Goal: Task Accomplishment & Management: Complete application form

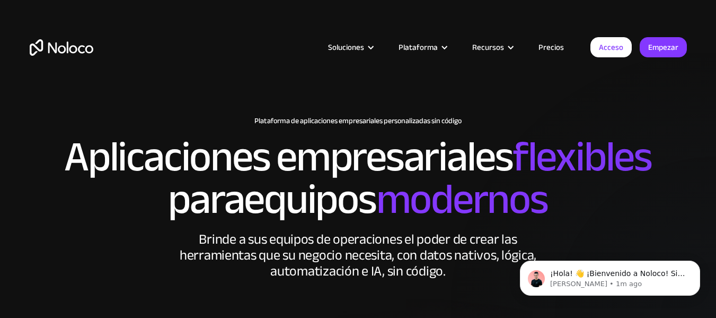
click at [614, 43] on font "Acceso" at bounding box center [611, 47] width 24 height 15
click at [0, 0] on font "Empezar" at bounding box center [0, 0] width 0 height 0
click at [618, 45] on font "Acceso" at bounding box center [611, 47] width 24 height 15
click at [611, 46] on font "Acceso" at bounding box center [611, 47] width 24 height 15
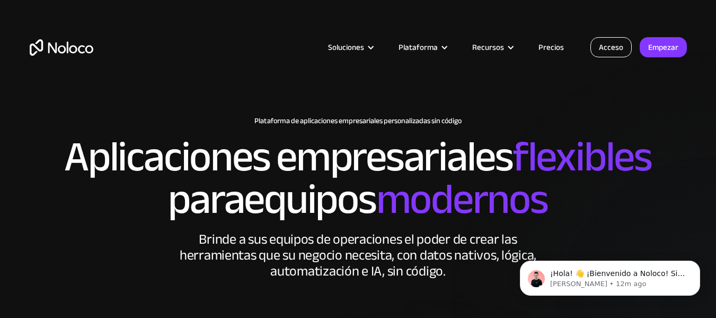
click at [605, 49] on font "Acceso" at bounding box center [611, 47] width 24 height 15
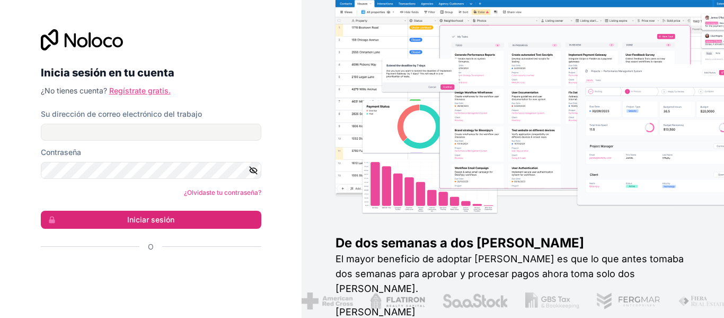
click at [146, 92] on font "Regístrate gratis." at bounding box center [140, 90] width 62 height 9
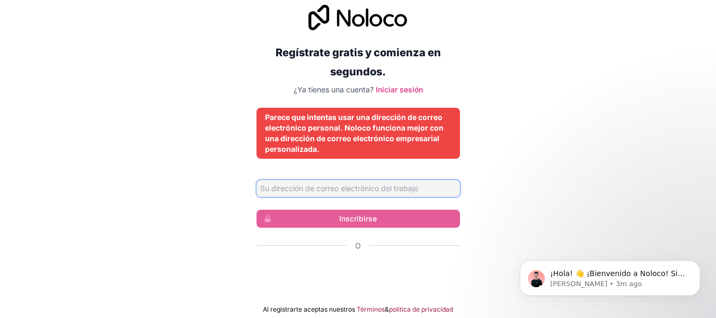
click at [366, 186] on input "Dirección de correo electrónico" at bounding box center [359, 188] width 204 height 17
type input "geiser.corrales.picado@mep.go.cr"
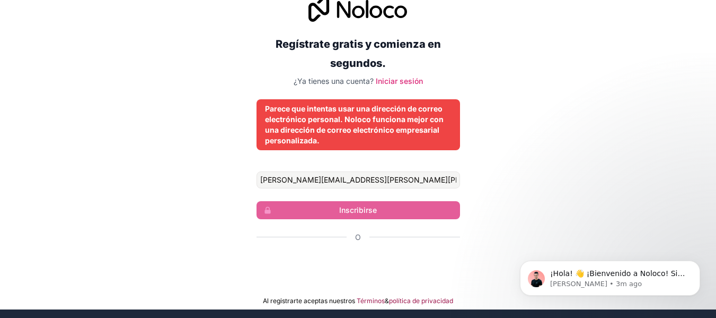
scroll to position [11, 0]
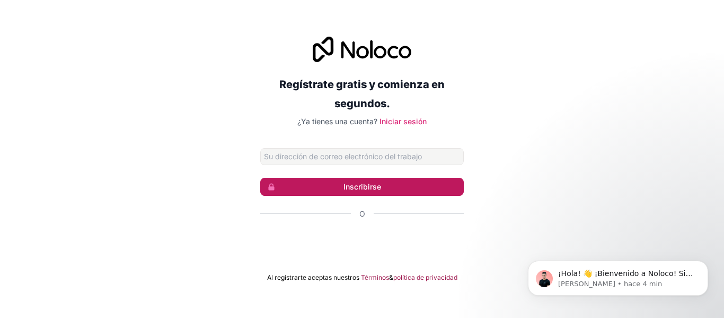
click at [390, 188] on button "Inscribirse" at bounding box center [362, 187] width 204 height 18
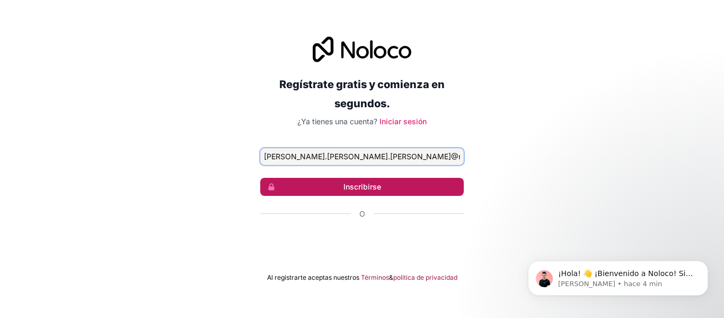
type input "geiser.corrales.picado@mep.go.cr"
click at [371, 178] on button "Inscribirse" at bounding box center [362, 187] width 204 height 18
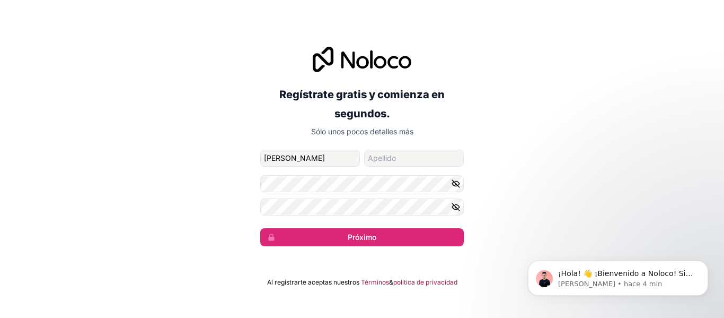
type input "Geiser"
type input "Corrales"
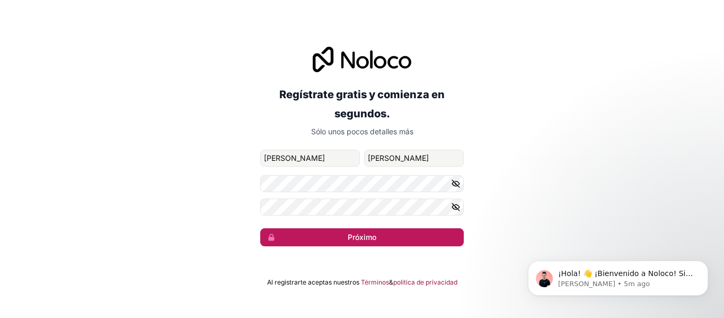
click at [416, 243] on button "Próximo" at bounding box center [362, 237] width 204 height 18
click at [336, 235] on button "Próximo" at bounding box center [362, 237] width 204 height 18
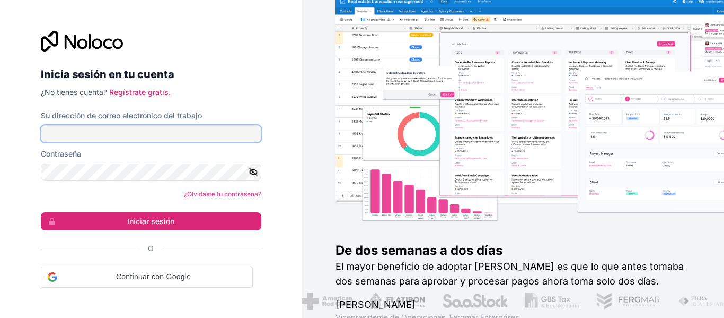
click at [96, 136] on input "Su dirección de correo electrónico del trabajo" at bounding box center [151, 133] width 221 height 17
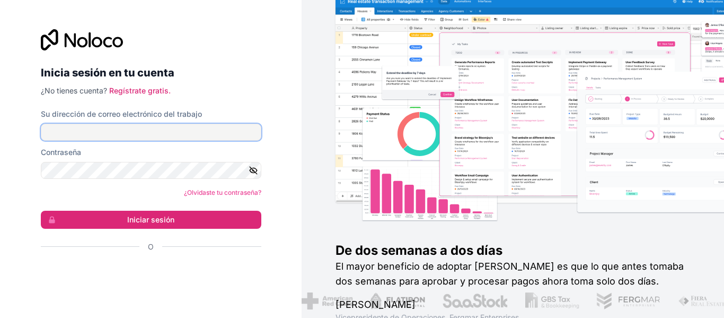
type input "[EMAIL_ADDRESS][DOMAIN_NAME]"
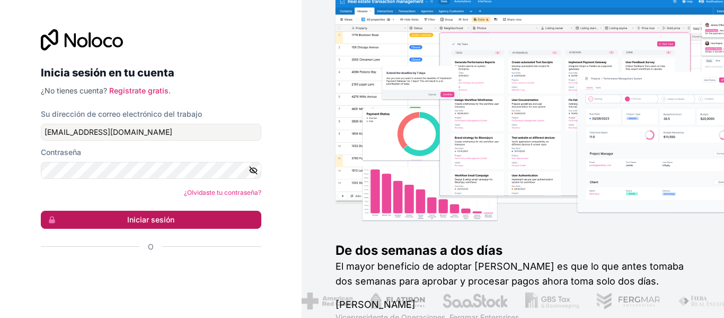
click at [188, 220] on button "Iniciar sesión" at bounding box center [151, 220] width 221 height 18
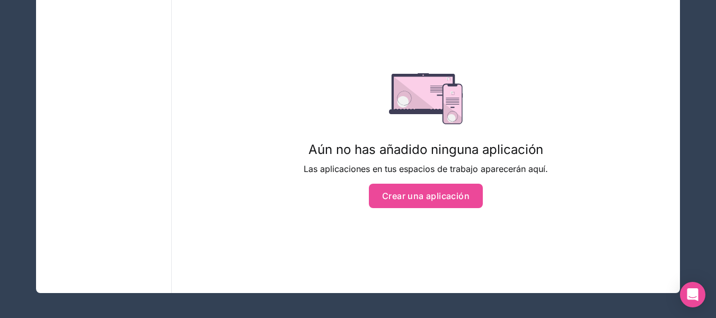
scroll to position [144, 0]
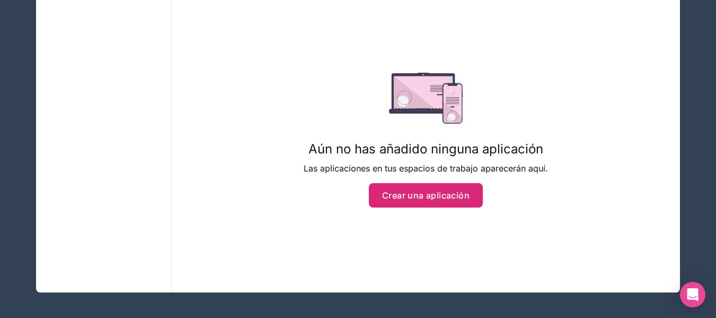
click at [451, 192] on font "Crear una aplicación" at bounding box center [425, 195] width 87 height 11
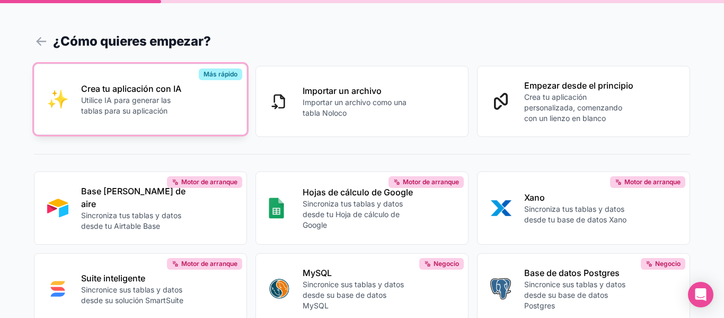
click at [162, 107] on font "Utilice IA para generar las tablas para su aplicación" at bounding box center [126, 105] width 90 height 20
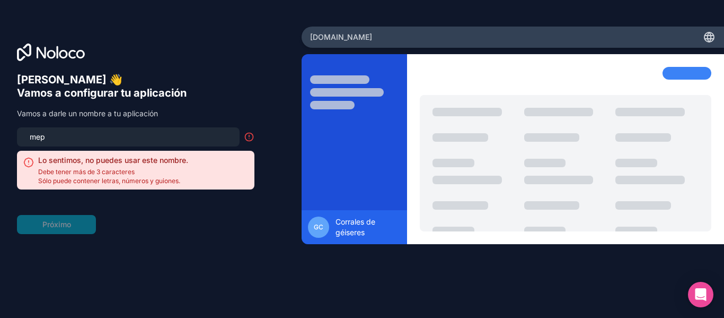
drag, startPoint x: 68, startPoint y: 126, endPoint x: 0, endPoint y: 132, distance: 68.1
click at [0, 132] on div "Hola Geiser 👋 Vamos a configurar tu aplicación Vamos a darle un nombre a tu apl…" at bounding box center [151, 159] width 302 height 265
drag, startPoint x: 48, startPoint y: 142, endPoint x: 0, endPoint y: 145, distance: 47.8
click at [0, 145] on div "Hola Geiser 👋 Vamos a configurar tu aplicación Vamos a darle un nombre a tu apl…" at bounding box center [151, 159] width 302 height 265
type input "c"
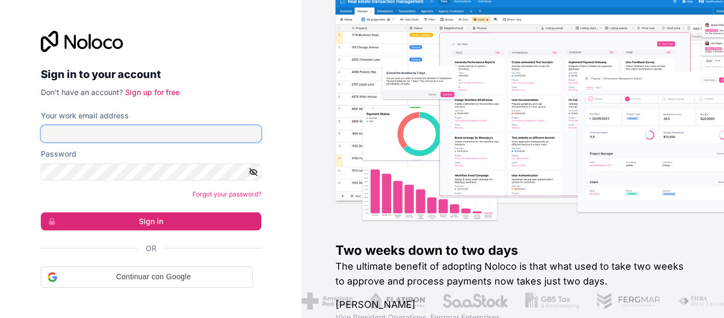
click at [95, 128] on input "Your work email address" at bounding box center [151, 133] width 221 height 17
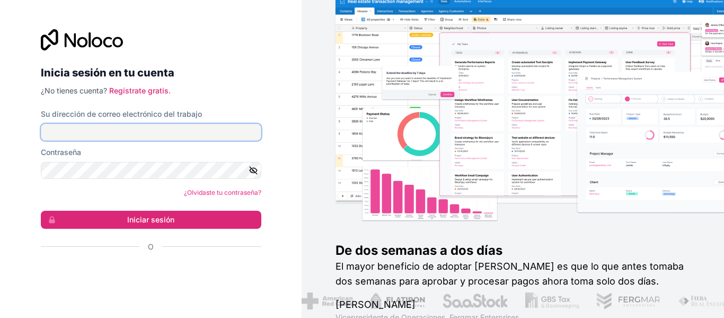
type input "[EMAIL_ADDRESS][DOMAIN_NAME]"
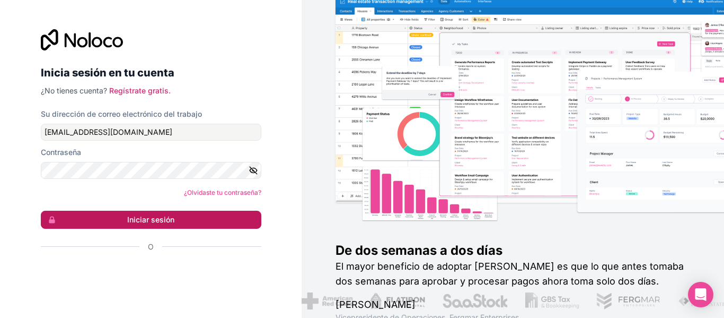
click at [102, 217] on button "Iniciar sesión" at bounding box center [151, 220] width 221 height 18
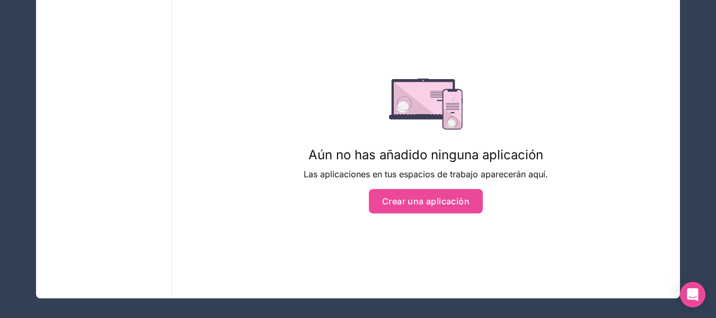
scroll to position [144, 0]
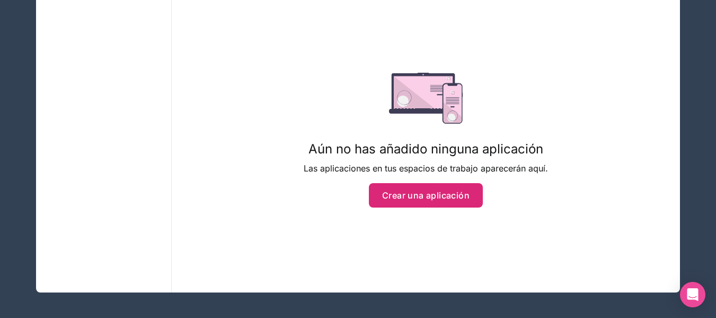
click at [422, 204] on button "Crear una aplicación" at bounding box center [426, 195] width 114 height 24
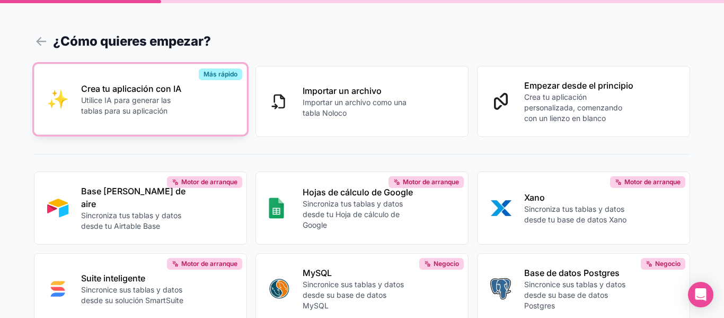
click at [142, 111] on p "Utilice IA para generar las tablas para su aplicación" at bounding box center [136, 105] width 110 height 21
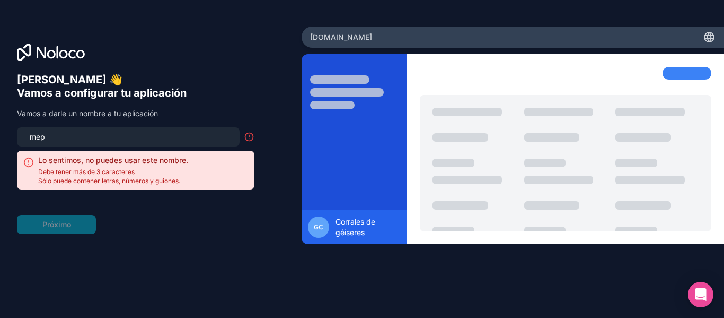
click at [76, 131] on input "mep" at bounding box center [128, 136] width 210 height 15
type input "m"
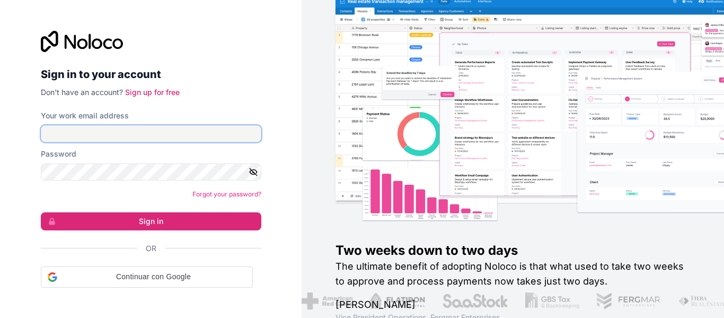
click at [106, 133] on input "Your work email address" at bounding box center [151, 133] width 221 height 17
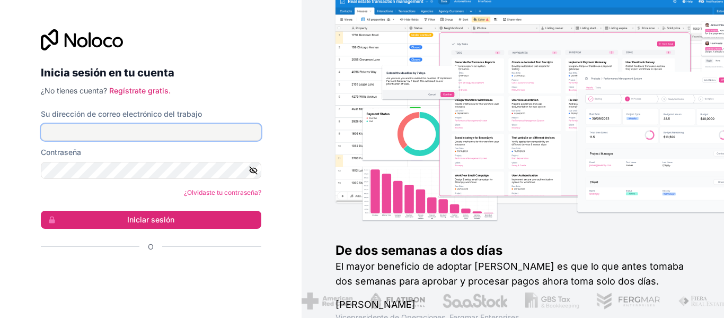
type input "[EMAIL_ADDRESS][DOMAIN_NAME]"
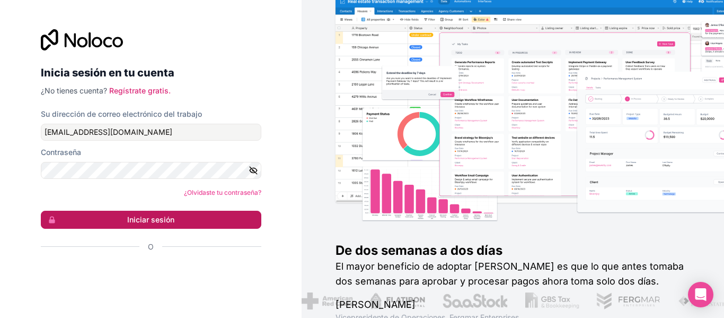
click at [138, 225] on button "Iniciar sesión" at bounding box center [151, 220] width 221 height 18
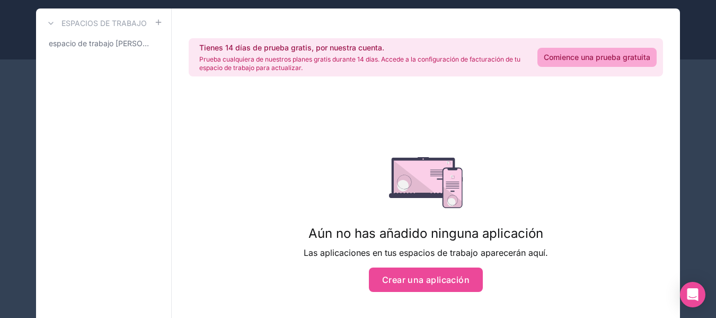
scroll to position [144, 0]
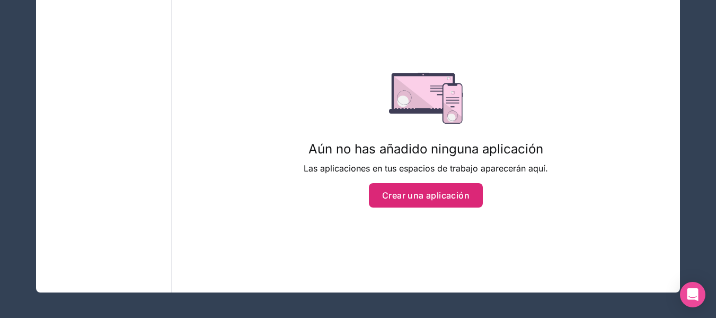
click at [439, 206] on button "Crear una aplicación" at bounding box center [426, 195] width 114 height 24
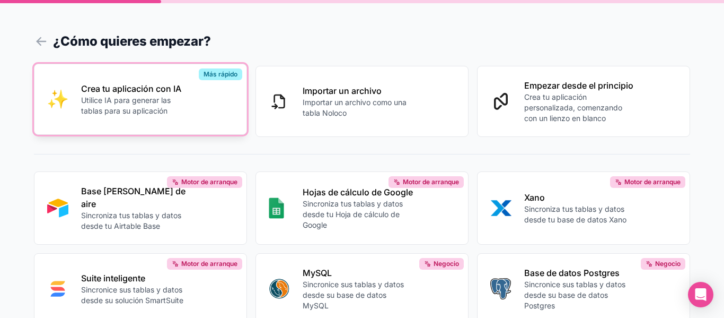
click at [192, 116] on div "Crea tu aplicación con IA Utilice IA para generar las tablas para su aplicación" at bounding box center [157, 99] width 153 height 34
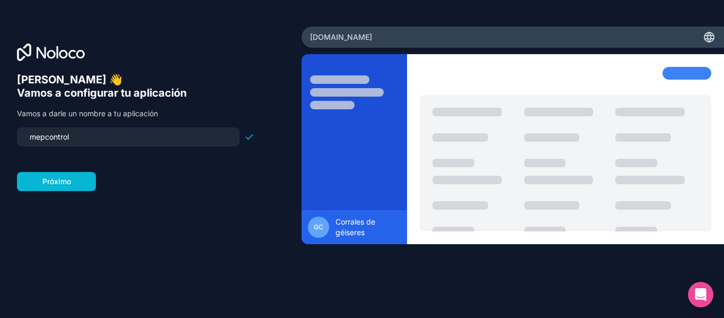
click at [80, 135] on input "mepcontrol" at bounding box center [128, 136] width 210 height 15
click at [40, 136] on input "mepcontrol-de-atenciones" at bounding box center [128, 136] width 210 height 15
type input "control-de-atenciones"
click at [49, 185] on font "Próximo" at bounding box center [56, 181] width 29 height 9
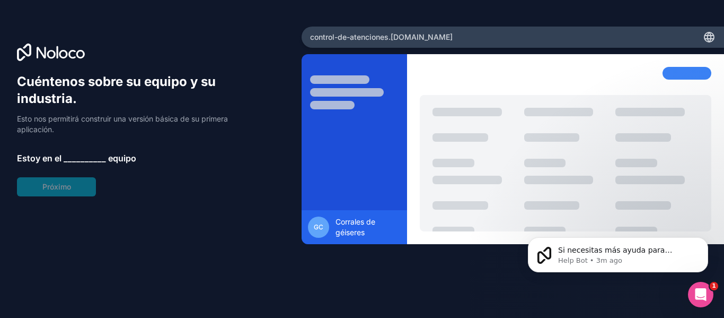
click at [712, 34] on icon at bounding box center [709, 37] width 13 height 13
click at [59, 187] on div "Cuéntenos sobre su equipo y su industria. Esto nos permitirá construir una vers…" at bounding box center [136, 134] width 238 height 123
click at [72, 159] on font "__________" at bounding box center [85, 158] width 42 height 11
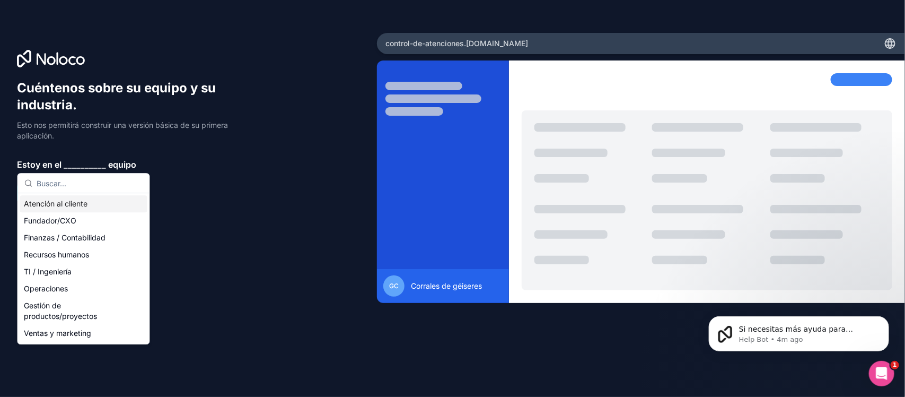
click at [34, 206] on font "Atención al cliente" at bounding box center [56, 203] width 64 height 9
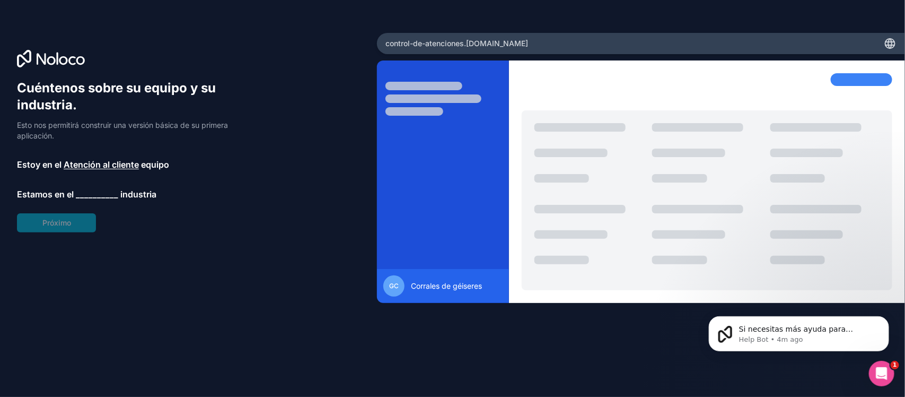
click at [91, 195] on font "__________" at bounding box center [97, 194] width 42 height 11
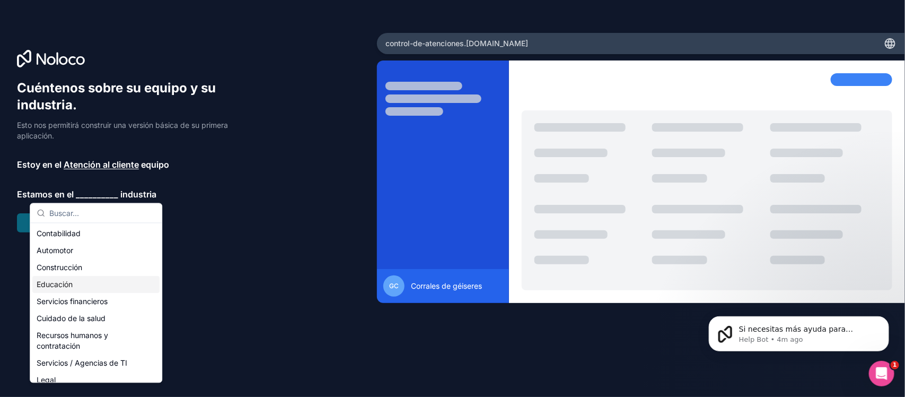
click at [69, 290] on font "Educación" at bounding box center [55, 284] width 36 height 11
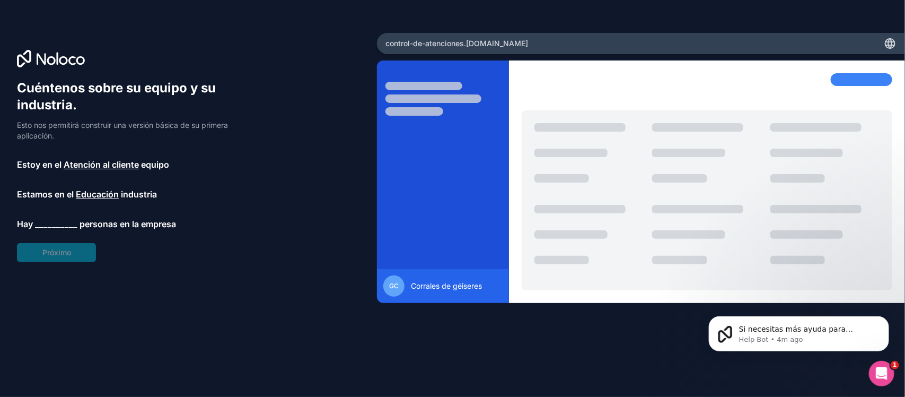
click at [66, 225] on font "__________" at bounding box center [56, 223] width 42 height 11
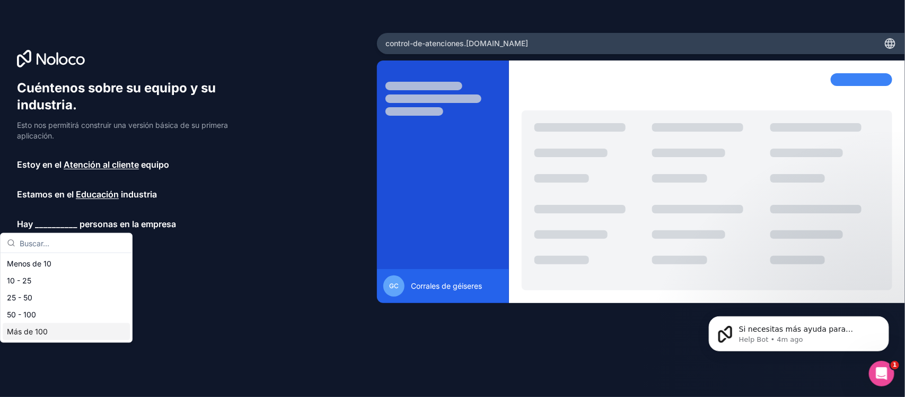
click at [25, 317] on font "Más de 100" at bounding box center [27, 331] width 41 height 9
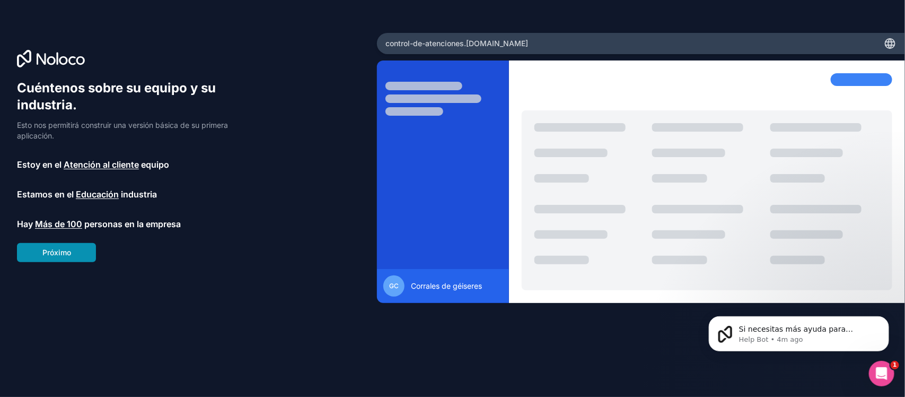
click at [66, 252] on font "Próximo" at bounding box center [56, 252] width 29 height 9
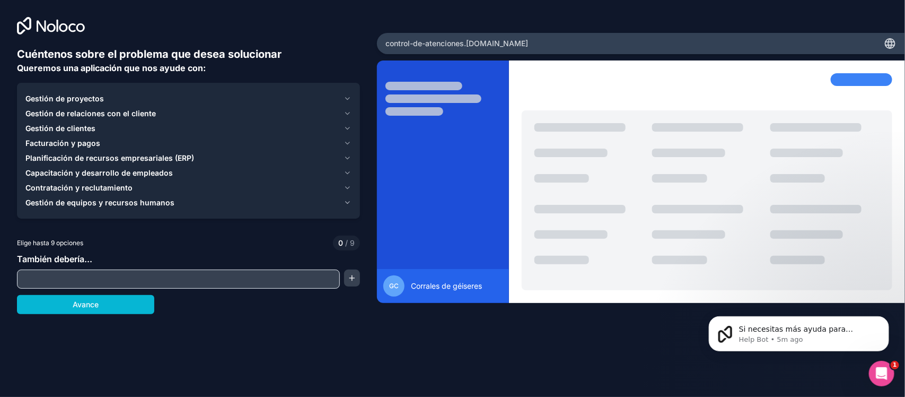
click at [94, 282] on input "text" at bounding box center [179, 279] width 318 height 15
click at [105, 124] on div "Gestión de clientes" at bounding box center [182, 128] width 314 height 11
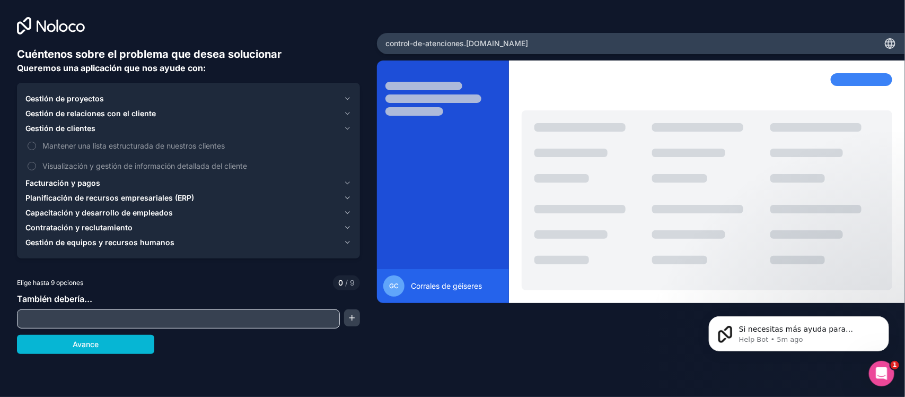
click at [62, 112] on font "Gestión de relaciones con el cliente" at bounding box center [90, 113] width 130 height 9
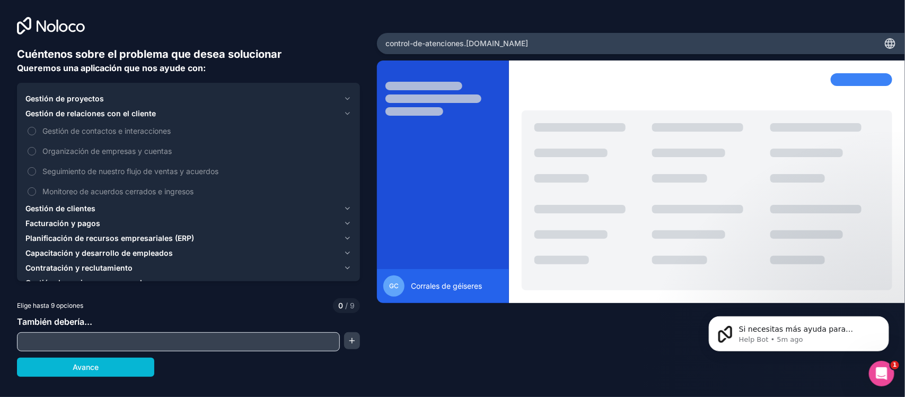
click at [67, 113] on font "Gestión de relaciones con el cliente" at bounding box center [90, 113] width 130 height 9
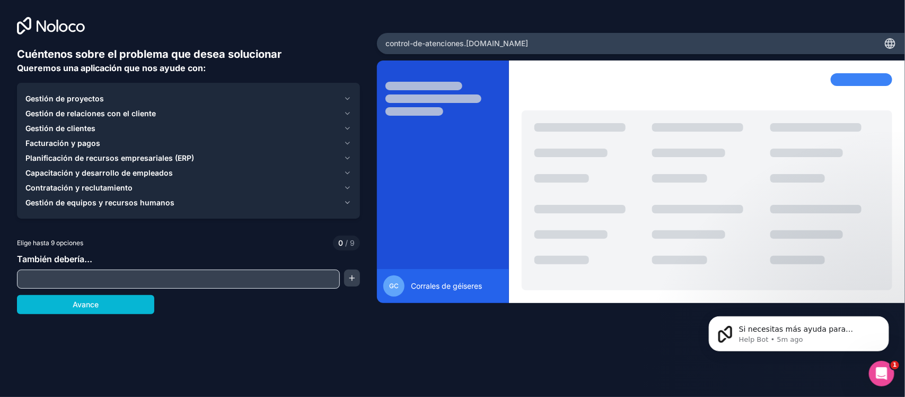
click at [74, 160] on font "Planificación de recursos empresariales (ERP)" at bounding box center [109, 157] width 169 height 9
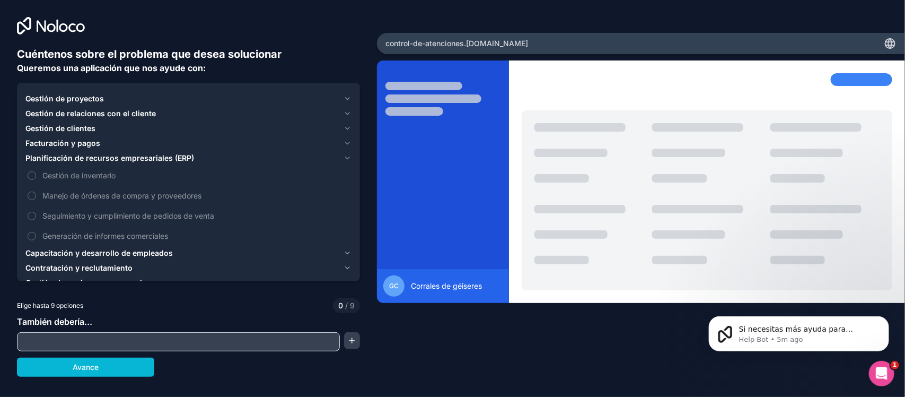
click at [146, 160] on font "Planificación de recursos empresariales (ERP)" at bounding box center [109, 157] width 169 height 9
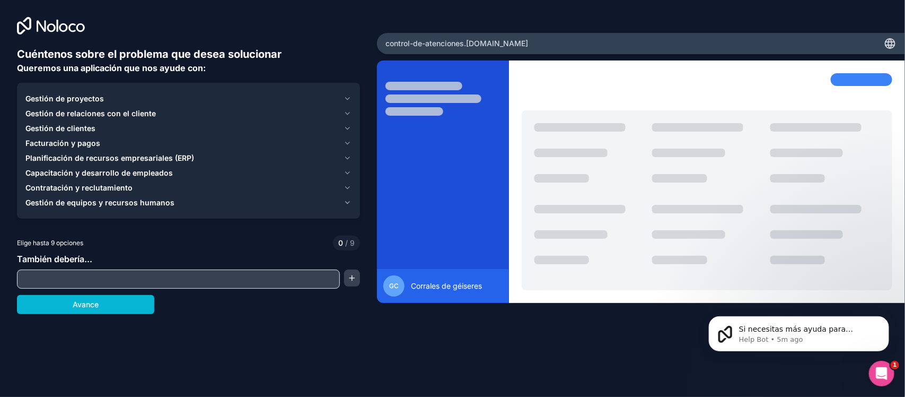
click at [109, 189] on font "Contratación y reclutamiento" at bounding box center [78, 187] width 107 height 9
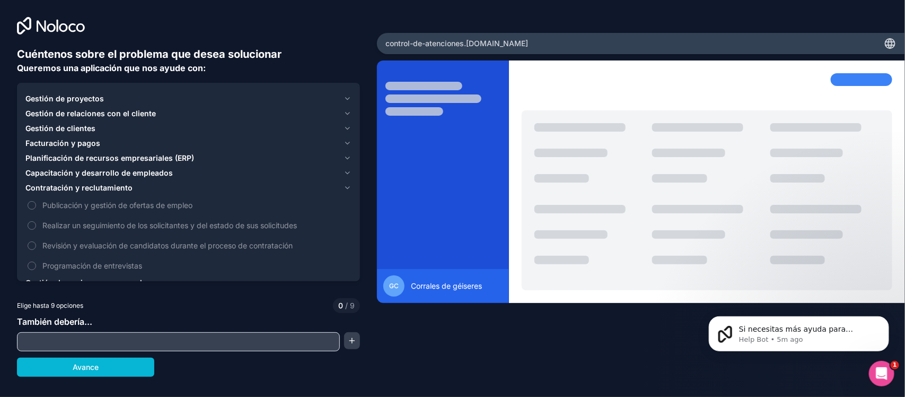
click at [109, 189] on font "Contratación y reclutamiento" at bounding box center [78, 187] width 107 height 9
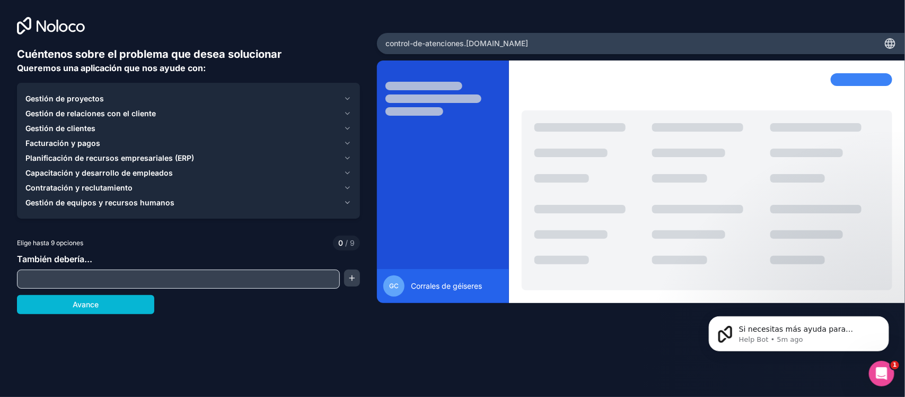
click at [94, 202] on font "Gestión de equipos y recursos humanos" at bounding box center [99, 202] width 149 height 9
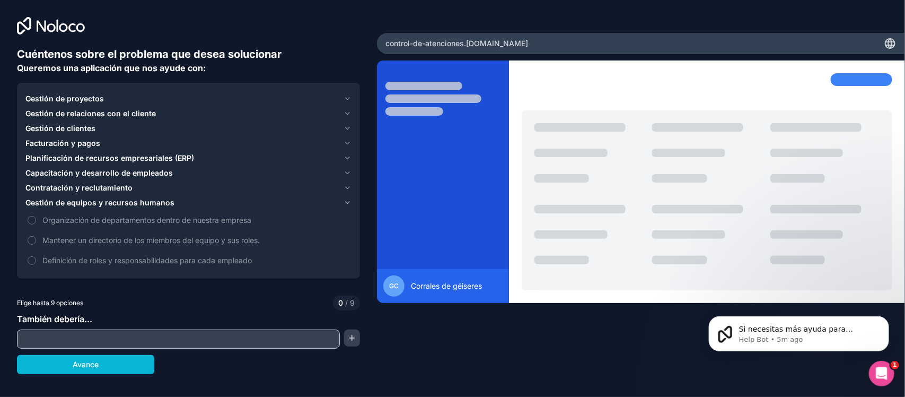
click at [67, 200] on font "Gestión de equipos y recursos humanos" at bounding box center [99, 202] width 149 height 9
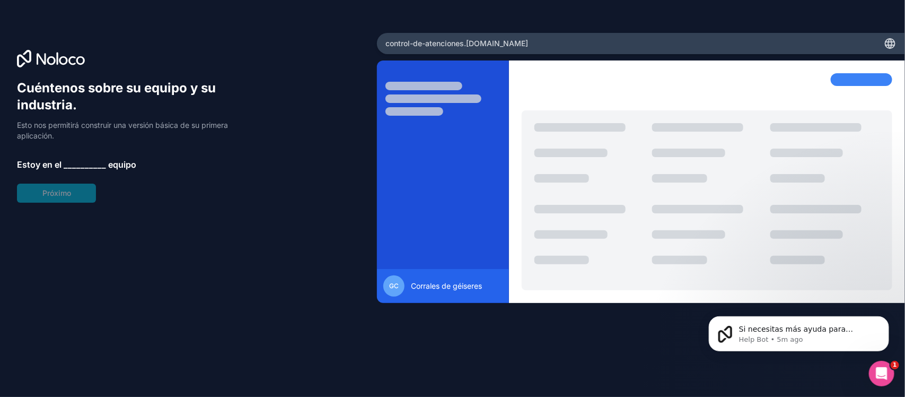
click at [93, 161] on font "__________" at bounding box center [85, 164] width 42 height 11
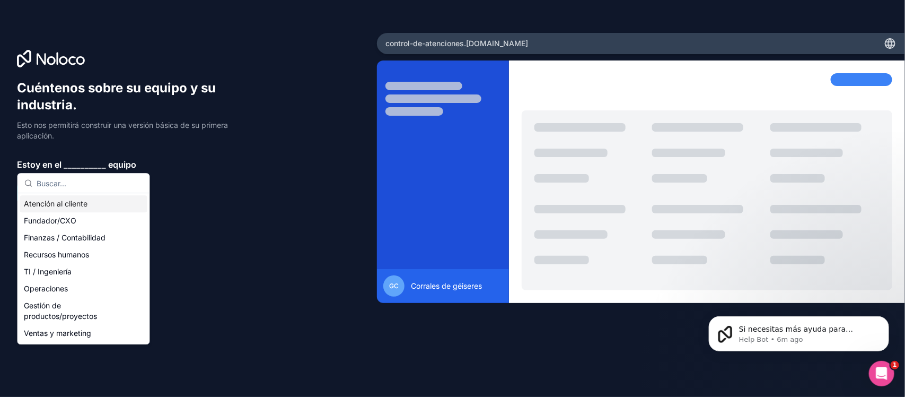
click at [107, 200] on div "Atención al cliente" at bounding box center [83, 203] width 127 height 17
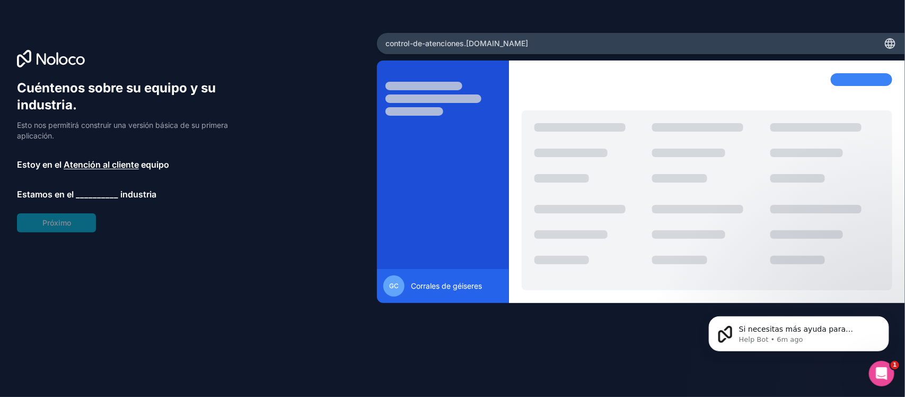
click at [105, 191] on font "__________" at bounding box center [97, 194] width 42 height 11
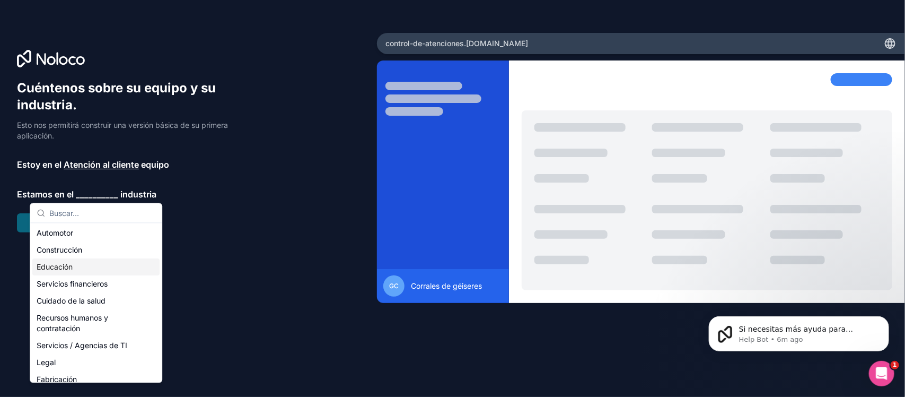
scroll to position [15, 0]
click at [88, 266] on div "Educación" at bounding box center [95, 269] width 127 height 17
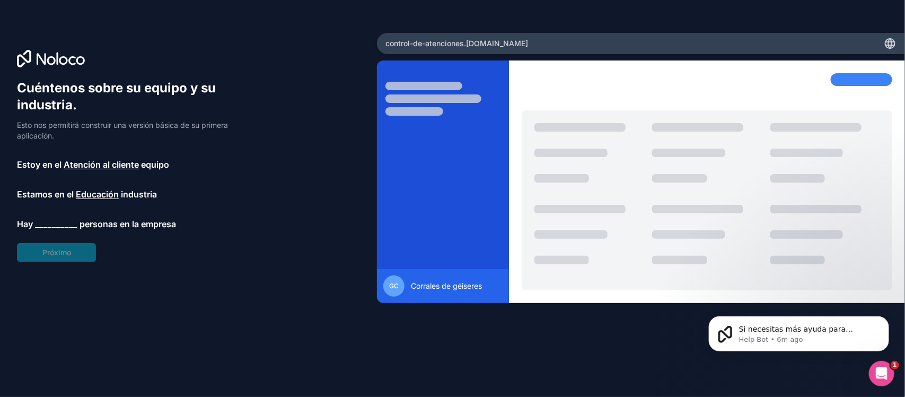
click at [67, 223] on font "__________" at bounding box center [56, 223] width 42 height 11
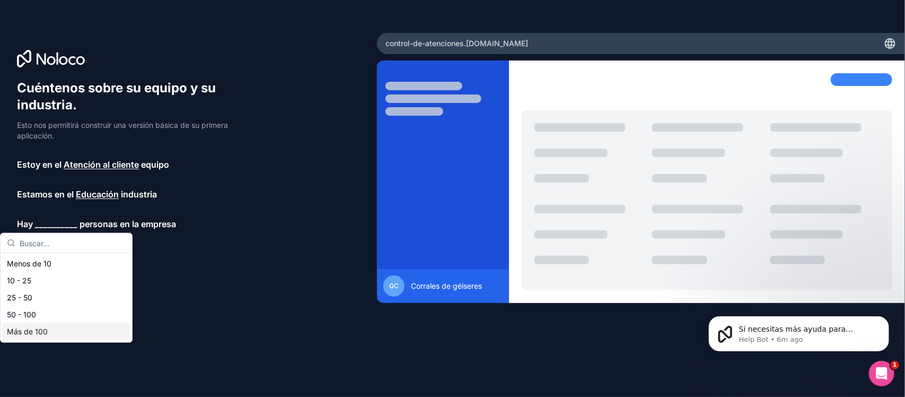
click at [40, 317] on font "Más de 100" at bounding box center [27, 331] width 41 height 9
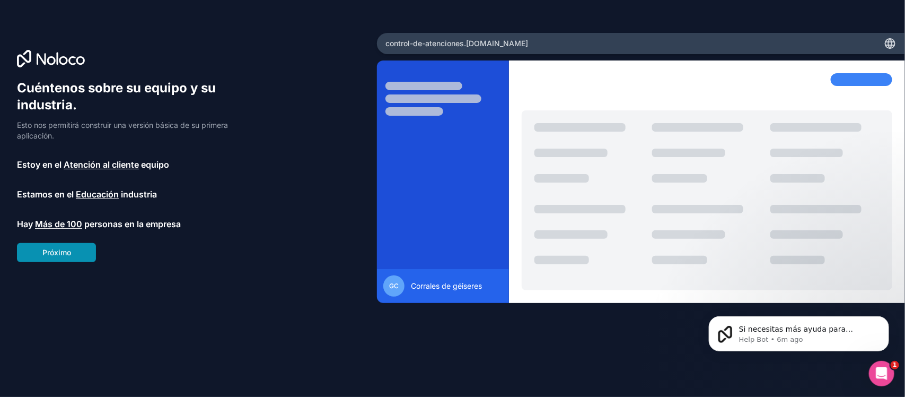
click at [65, 253] on font "Próximo" at bounding box center [56, 252] width 29 height 9
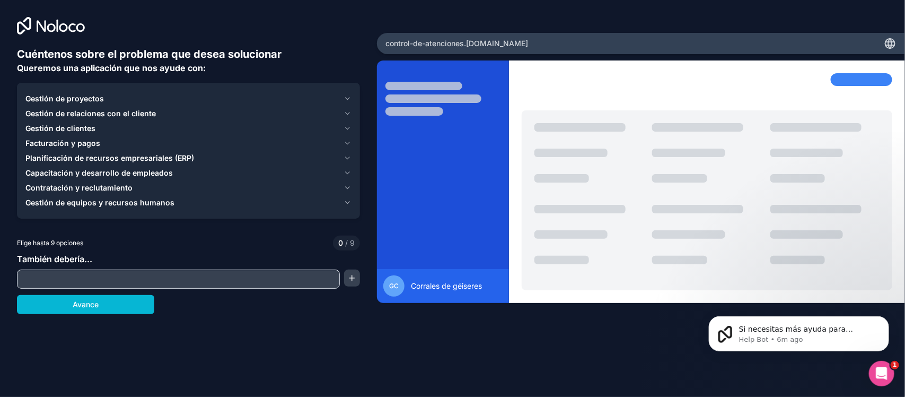
click at [91, 97] on font "Gestión de proyectos" at bounding box center [64, 98] width 78 height 9
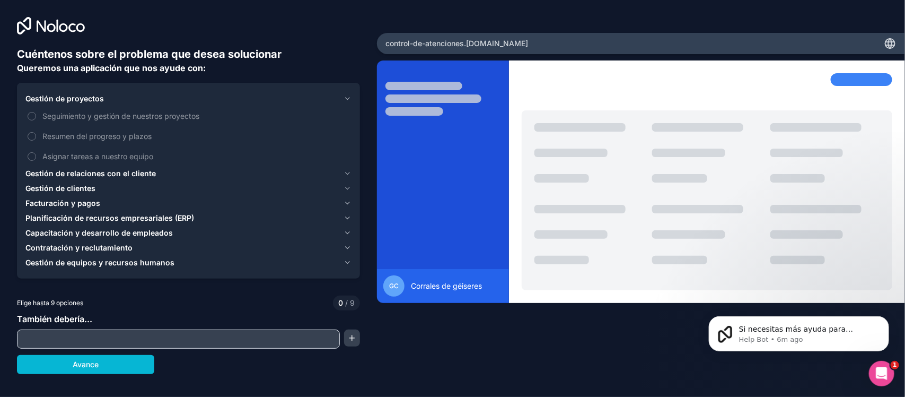
click at [115, 317] on input "text" at bounding box center [179, 338] width 318 height 15
click at [78, 317] on input "Control de" at bounding box center [179, 338] width 318 height 15
type input "Control de atenciones"
click at [100, 179] on button "Gestión de relaciones con el cliente" at bounding box center [188, 173] width 326 height 15
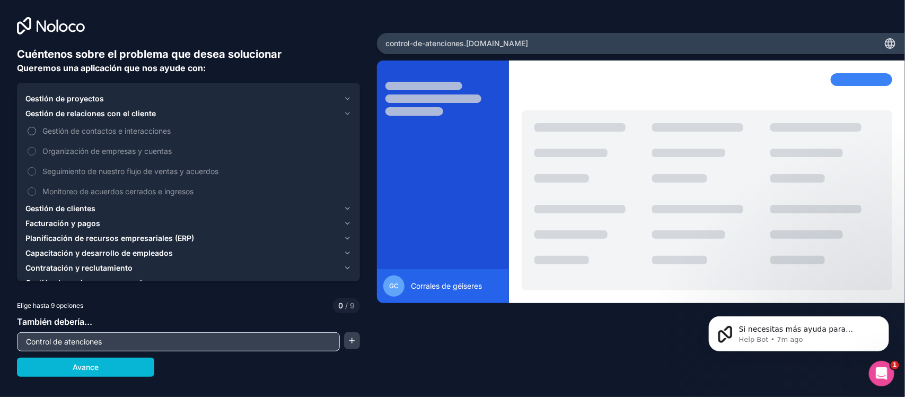
click at [136, 132] on font "Gestión de contactos e interacciones" at bounding box center [106, 130] width 128 height 9
click at [36, 132] on button "Gestión de contactos e interacciones" at bounding box center [32, 131] width 8 height 8
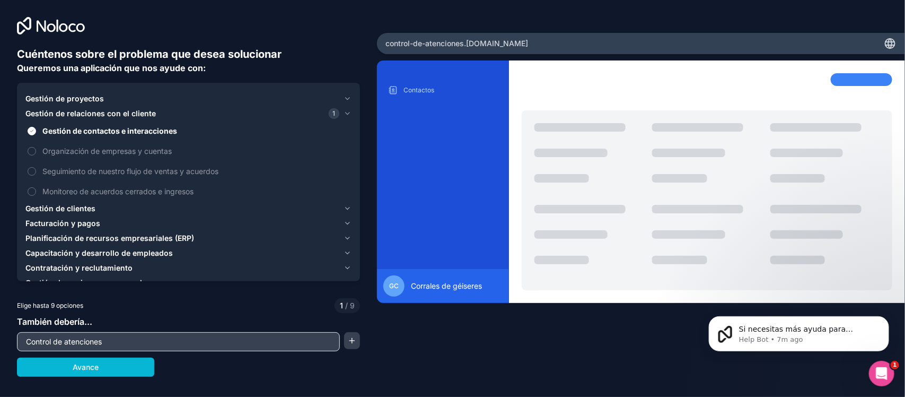
click at [73, 208] on font "Gestión de clientes" at bounding box center [60, 208] width 70 height 9
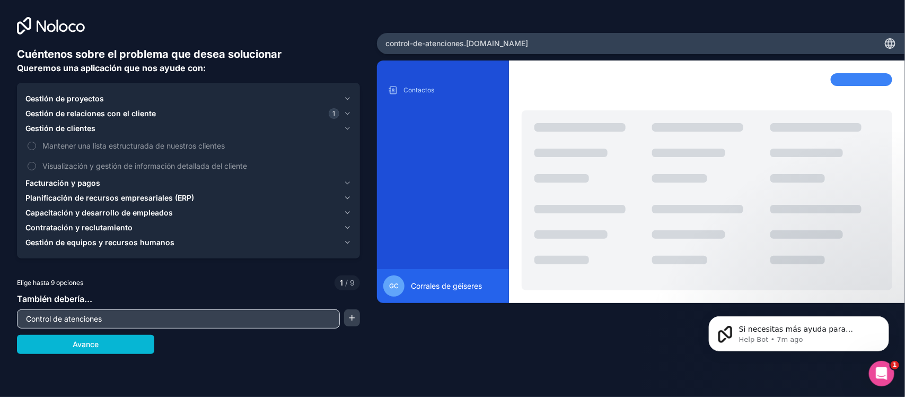
click at [69, 97] on font "Gestión de proyectos" at bounding box center [64, 98] width 78 height 9
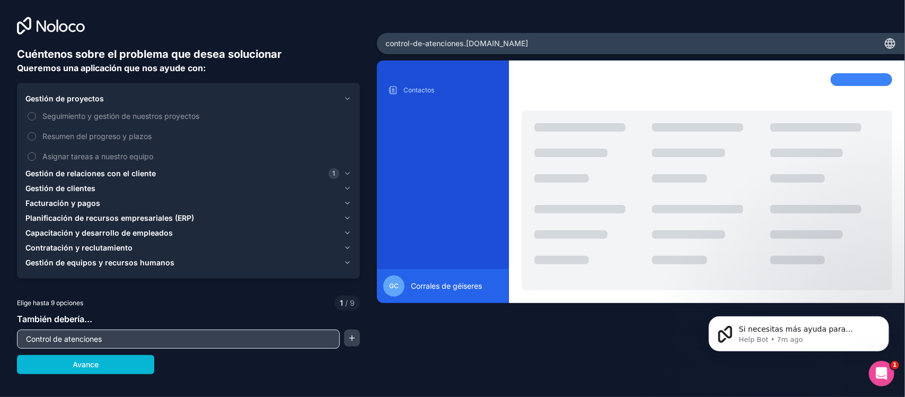
click at [69, 97] on font "Gestión de proyectos" at bounding box center [64, 98] width 78 height 9
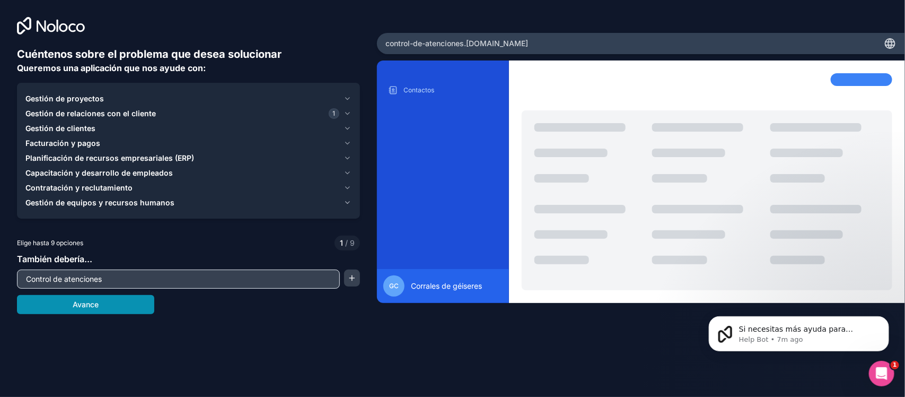
click at [89, 300] on font "Avance" at bounding box center [86, 304] width 26 height 9
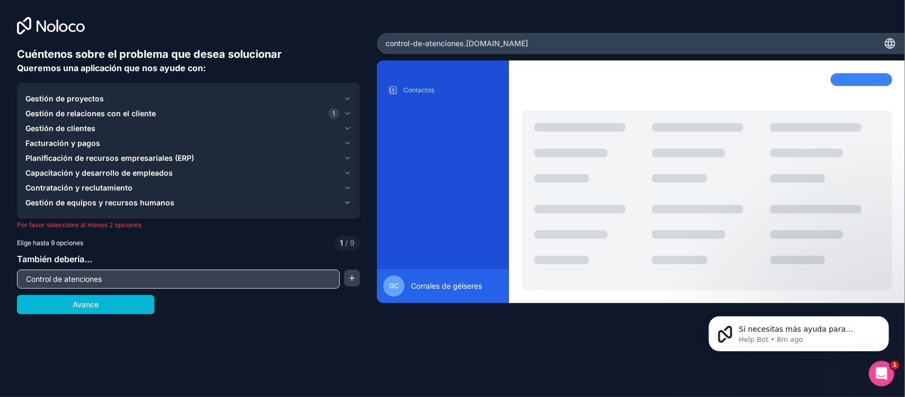
click at [104, 203] on font "Gestión de equipos y recursos humanos" at bounding box center [99, 202] width 149 height 9
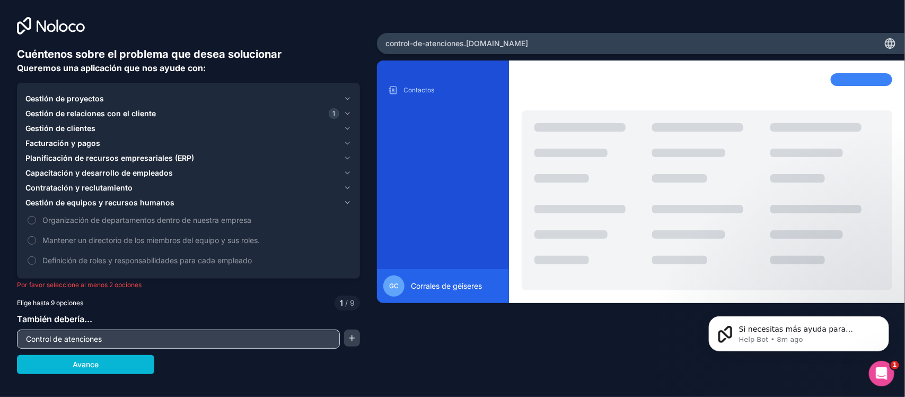
click at [86, 189] on font "Contratación y reclutamiento" at bounding box center [78, 187] width 107 height 9
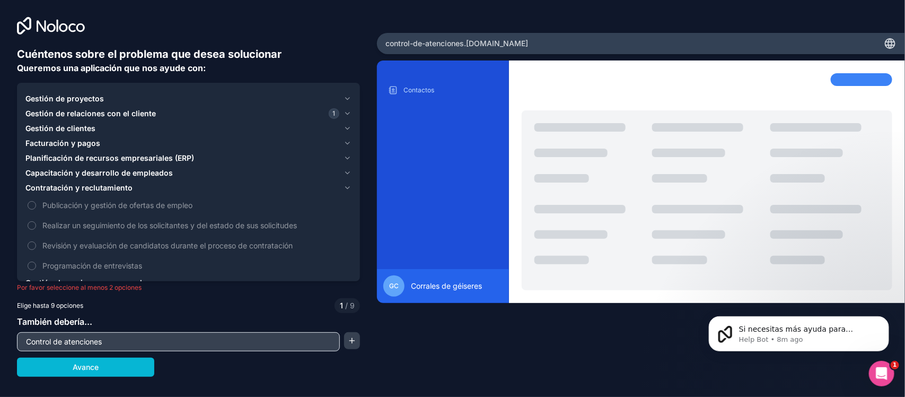
click at [81, 169] on font "Capacitación y desarrollo de empleados" at bounding box center [98, 172] width 147 height 9
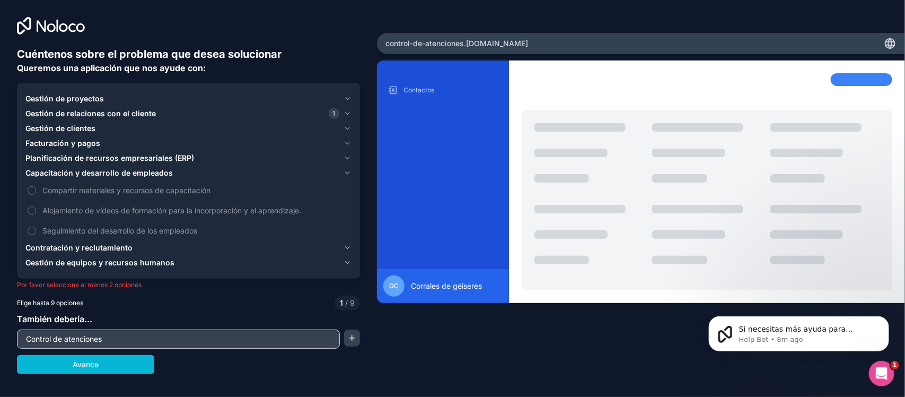
click at [99, 158] on font "Planificación de recursos empresariales (ERP)" at bounding box center [109, 157] width 169 height 9
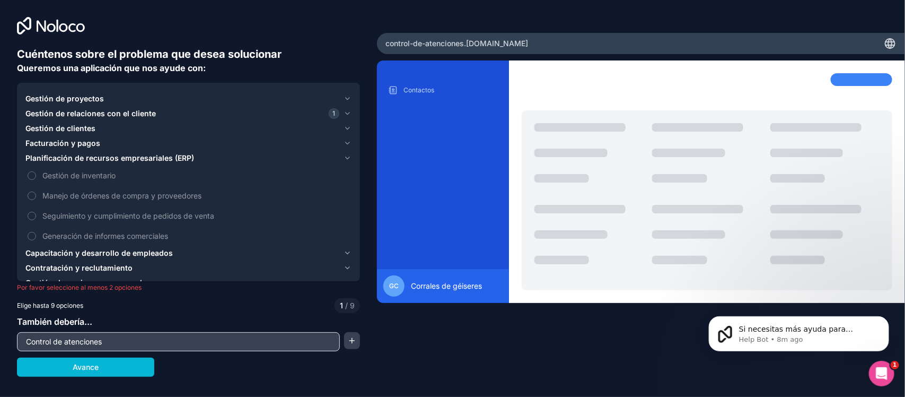
click at [71, 126] on font "Gestión de clientes" at bounding box center [60, 128] width 70 height 9
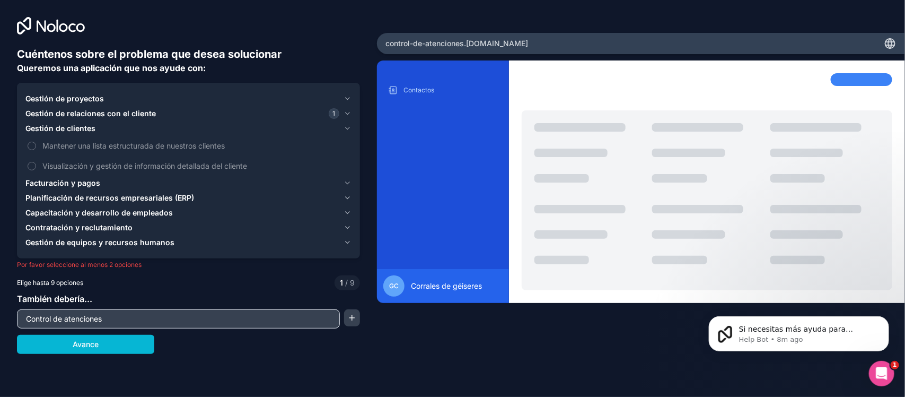
click at [78, 113] on font "Gestión de relaciones con el cliente" at bounding box center [90, 113] width 130 height 9
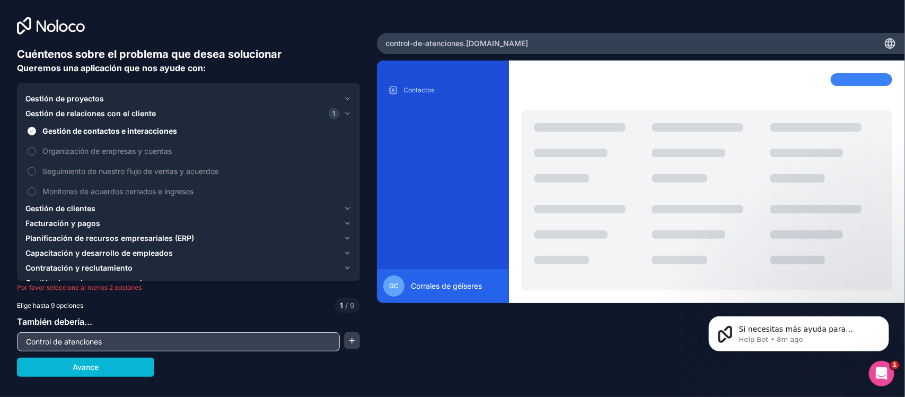
click at [80, 100] on font "Gestión de proyectos" at bounding box center [64, 98] width 78 height 9
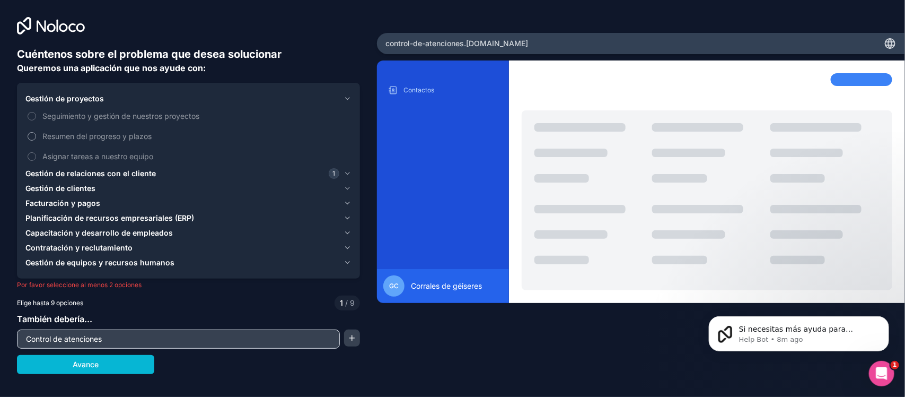
click at [127, 139] on font "Resumen del progreso y plazos" at bounding box center [96, 136] width 109 height 9
click at [36, 139] on button "Resumen del progreso y plazos" at bounding box center [32, 136] width 8 height 8
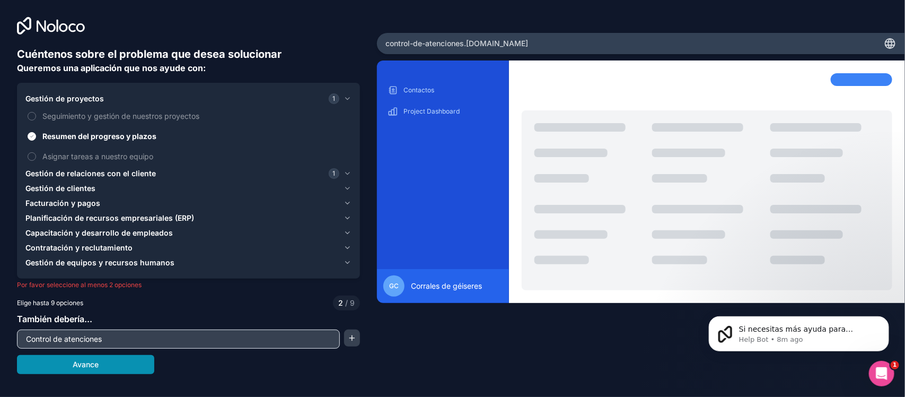
click at [91, 317] on font "Avance" at bounding box center [86, 364] width 26 height 9
